Goal: Task Accomplishment & Management: Complete application form

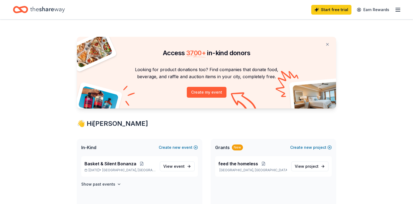
click at [186, 147] on button "Create new event" at bounding box center [178, 147] width 39 height 6
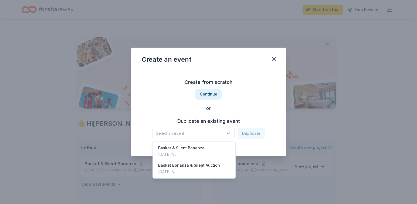
click at [229, 133] on icon "button" at bounding box center [228, 133] width 3 height 1
click at [249, 146] on div "Create from scratch Continue or Duplicate an existing event Select an event Dup…" at bounding box center [209, 108] width 134 height 78
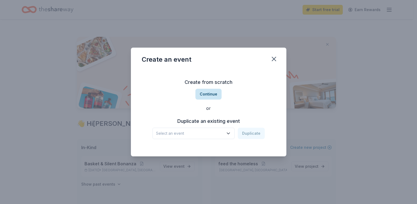
click at [213, 97] on button "Continue" at bounding box center [208, 94] width 26 height 11
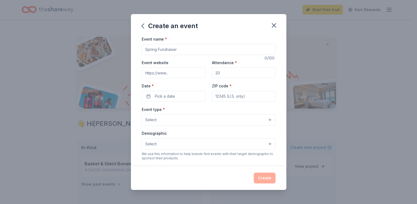
drag, startPoint x: 185, startPoint y: 49, endPoint x: 146, endPoint y: 50, distance: 39.4
click at [148, 50] on input "Event name *" at bounding box center [209, 49] width 134 height 11
drag, startPoint x: 144, startPoint y: 50, endPoint x: 180, endPoint y: 50, distance: 35.9
click at [180, 50] on input "Event name *" at bounding box center [209, 49] width 134 height 11
type input "Bags & Bucks Bingo"
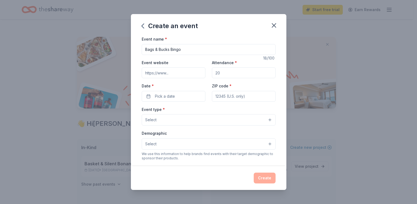
click at [187, 76] on input "Event website" at bounding box center [174, 72] width 64 height 11
type input "[DOMAIN_NAME]"
drag, startPoint x: 224, startPoint y: 71, endPoint x: 212, endPoint y: 72, distance: 11.3
click at [212, 72] on input "Attendance *" at bounding box center [244, 72] width 64 height 11
drag, startPoint x: 212, startPoint y: 72, endPoint x: 220, endPoint y: 71, distance: 7.0
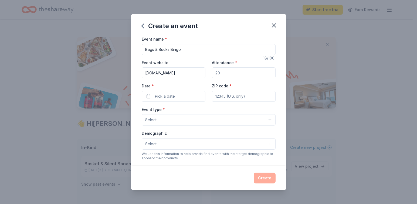
click at [220, 71] on input "Attendance *" at bounding box center [244, 72] width 64 height 11
type input "250"
click at [187, 95] on button "Pick a date" at bounding box center [174, 96] width 64 height 11
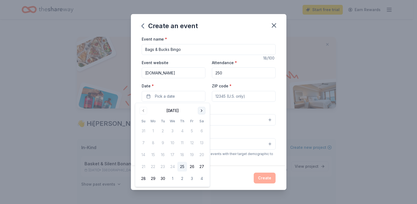
click at [202, 109] on button "Go to next month" at bounding box center [202, 111] width 8 height 8
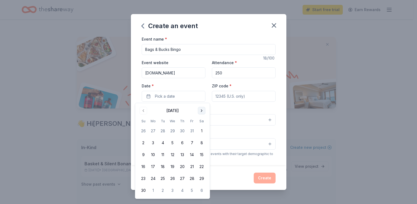
click at [202, 109] on button "Go to next month" at bounding box center [202, 111] width 8 height 8
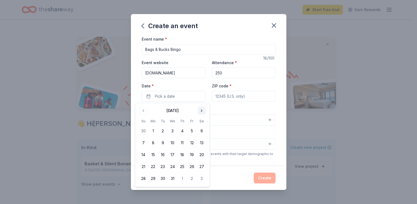
click at [202, 109] on button "Go to next month" at bounding box center [202, 111] width 8 height 8
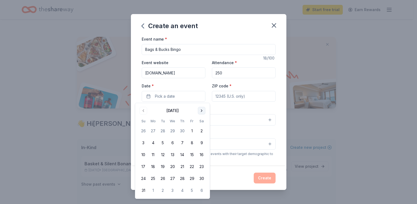
click at [202, 109] on button "Go to next month" at bounding box center [202, 111] width 8 height 8
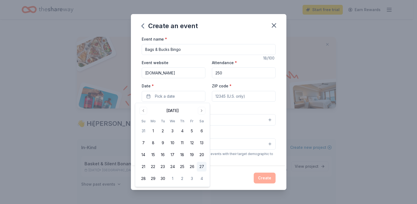
click at [201, 165] on button "27" at bounding box center [202, 166] width 10 height 10
click at [245, 97] on input "ZIP code *" at bounding box center [244, 96] width 64 height 11
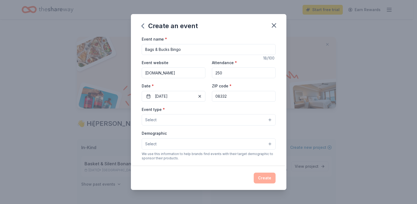
type input "08332"
click at [168, 120] on button "Select" at bounding box center [209, 119] width 134 height 11
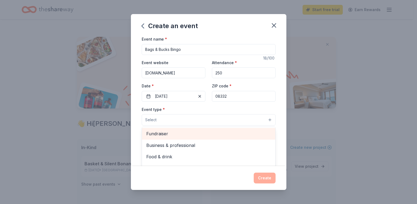
click at [168, 133] on span "Fundraiser" at bounding box center [208, 133] width 125 height 7
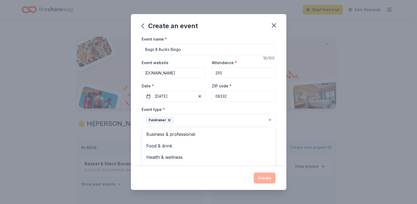
click at [281, 116] on div "Event name * Bags & Bucks Bingo 18 /100 Event website [DOMAIN_NAME] Attendance …" at bounding box center [209, 101] width 156 height 130
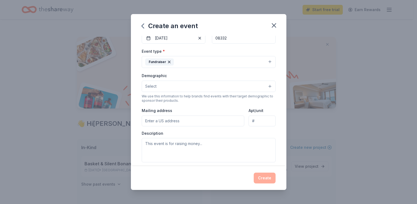
scroll to position [62, 0]
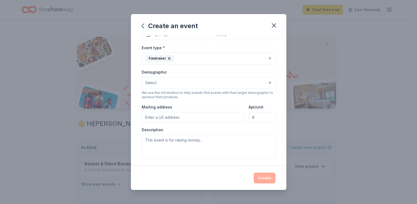
click at [185, 117] on input "Mailing address" at bounding box center [193, 117] width 103 height 11
type input "[STREET_ADDRESS]"
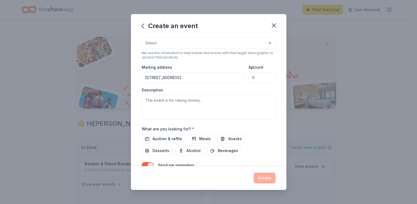
scroll to position [106, 0]
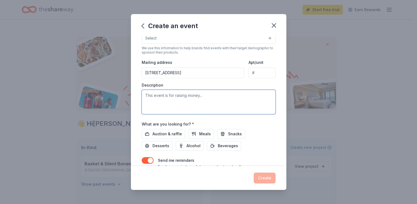
click at [212, 96] on textarea at bounding box center [209, 102] width 134 height 24
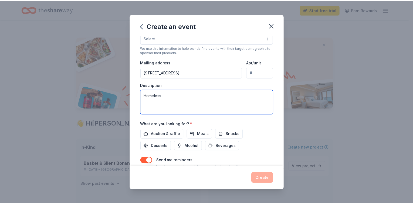
scroll to position [129, 0]
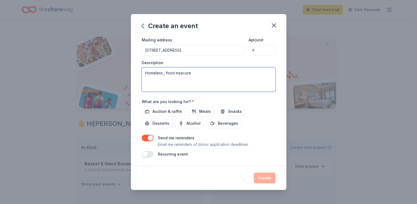
click at [166, 74] on textarea "Homeless , food insecure" at bounding box center [209, 79] width 134 height 24
click at [201, 71] on textarea "Homeless, food insecure" at bounding box center [209, 79] width 134 height 24
type textarea "Homeless, food insecure"
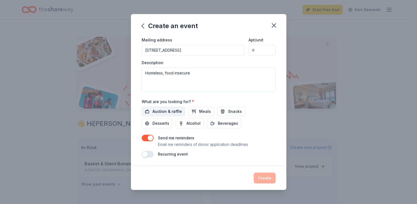
click at [173, 109] on span "Auction & raffle" at bounding box center [167, 111] width 29 height 6
click at [263, 180] on button "Create" at bounding box center [265, 177] width 22 height 11
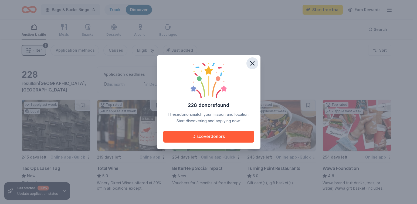
click at [252, 63] on icon "button" at bounding box center [253, 63] width 4 height 4
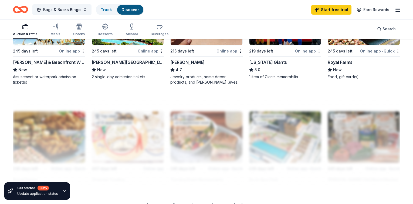
scroll to position [424, 0]
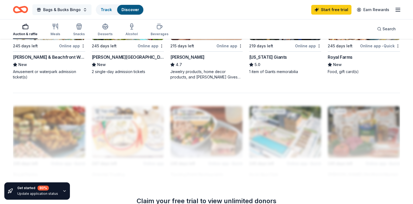
click at [79, 9] on span "Bags & Bucks Bingo" at bounding box center [62, 9] width 38 height 6
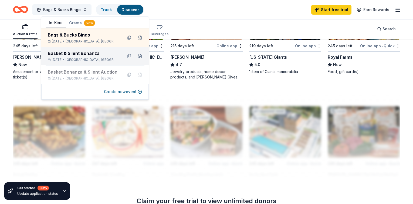
click at [70, 56] on div "Basket & Silent Bonanza" at bounding box center [83, 53] width 71 height 6
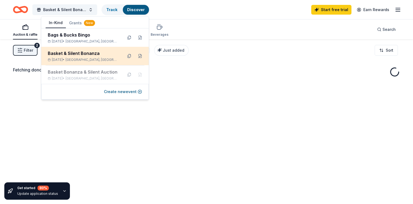
click at [71, 57] on div "Basket & Silent Bonanza [DATE] • [GEOGRAPHIC_DATA], [GEOGRAPHIC_DATA]" at bounding box center [83, 56] width 71 height 12
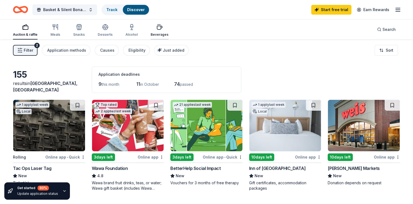
click at [162, 29] on div "button" at bounding box center [160, 27] width 18 height 6
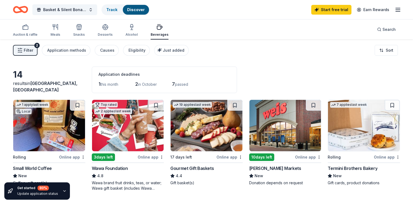
click at [129, 134] on img at bounding box center [128, 125] width 72 height 51
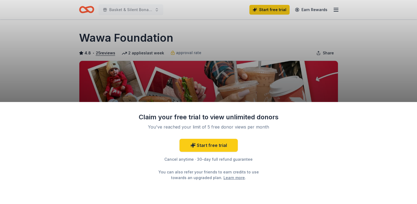
click at [369, 78] on div "Claim your free trial to view unlimited donors You've reached your limit of 5 f…" at bounding box center [208, 102] width 417 height 204
click at [118, 11] on div "Claim your free trial to view unlimited donors You've reached your limit of 5 f…" at bounding box center [208, 102] width 417 height 204
click at [394, 72] on div "Claim your free trial to view unlimited donors You've reached your limit of 5 f…" at bounding box center [208, 102] width 417 height 204
click at [417, 108] on html "Basket & Silent Bonanza Start free trial Earn Rewards Due in 3 days Share Wawa …" at bounding box center [208, 102] width 417 height 204
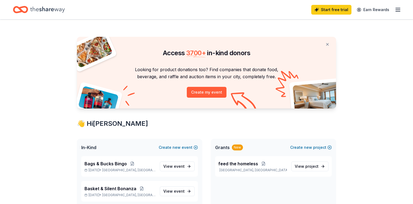
click at [65, 8] on icon "Home" at bounding box center [47, 9] width 35 height 11
click at [107, 162] on span "Bags & Bucks Bingo" at bounding box center [106, 163] width 42 height 6
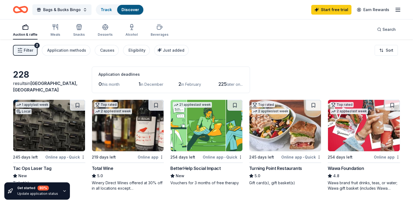
click at [133, 129] on img at bounding box center [128, 125] width 72 height 51
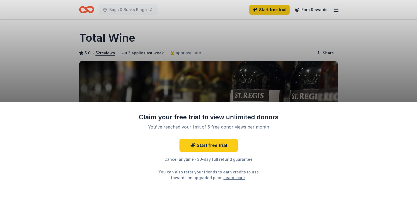
click at [370, 75] on div "Claim your free trial to view unlimited donors You've reached your limit of 5 f…" at bounding box center [208, 102] width 417 height 204
